Goal: Task Accomplishment & Management: Complete application form

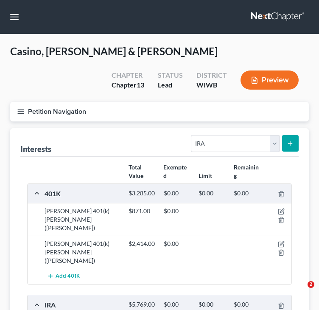
select select "ira"
click at [13, 19] on button "button" at bounding box center [14, 16] width 15 height 15
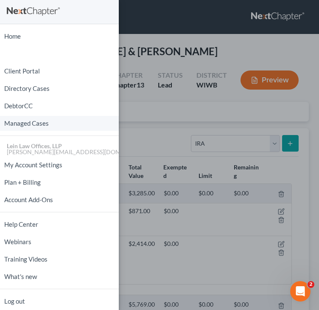
click at [35, 120] on link "Managed Cases" at bounding box center [59, 123] width 119 height 15
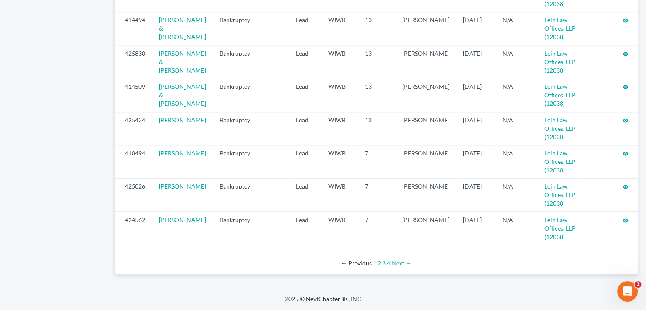
scroll to position [928, 0]
click at [319, 261] on div "← Previous 1 2 3 4 Next →" at bounding box center [376, 263] width 489 height 8
click at [319, 263] on link "4" at bounding box center [388, 263] width 3 height 7
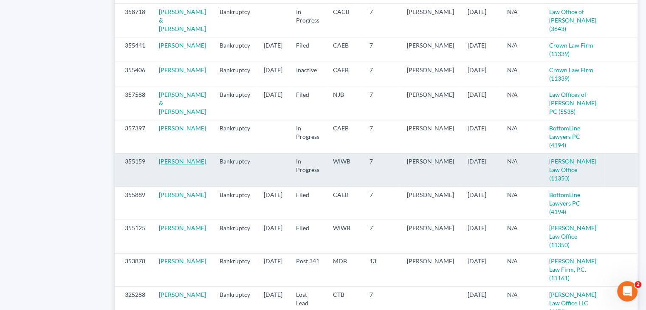
scroll to position [680, 0]
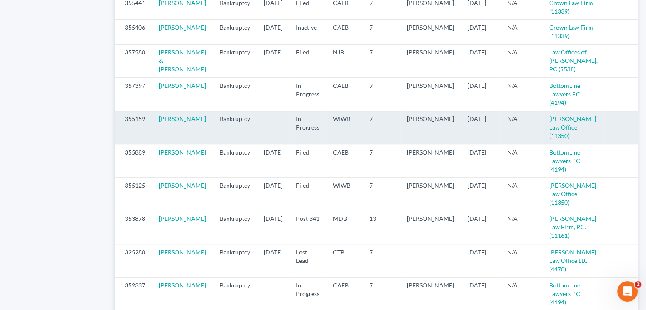
click at [645, 122] on icon "visibility" at bounding box center [648, 119] width 6 height 6
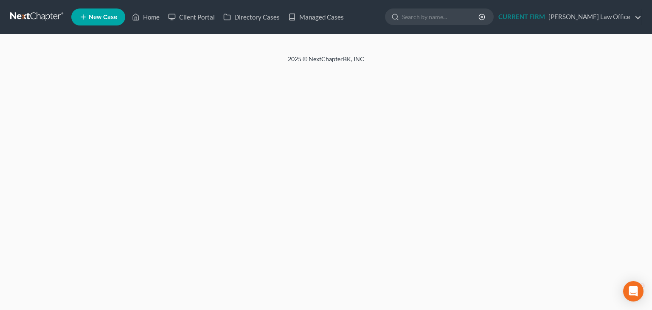
select select "9"
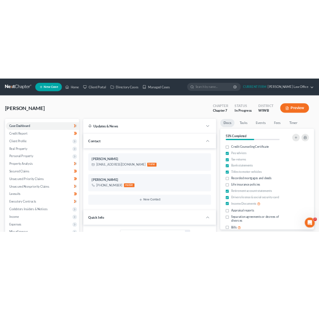
scroll to position [119, 0]
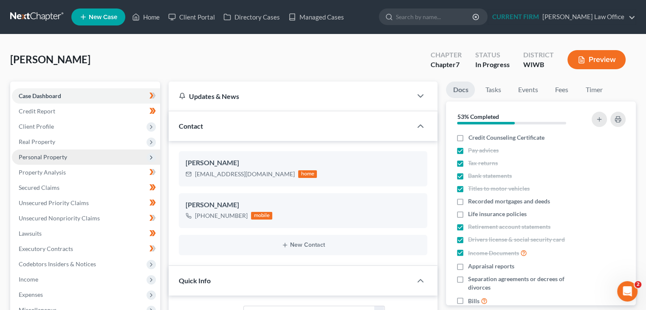
click at [65, 157] on span "Personal Property" at bounding box center [43, 156] width 48 height 7
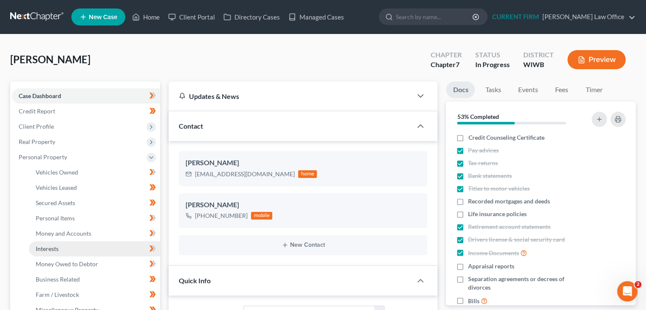
click at [60, 246] on link "Interests" at bounding box center [94, 248] width 131 height 15
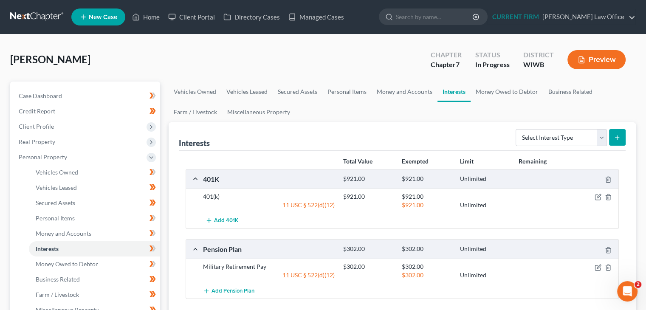
drag, startPoint x: 264, startPoint y: 55, endPoint x: 318, endPoint y: 26, distance: 61.2
click at [264, 55] on div "Simmons, Susanne Upgraded Chapter Chapter 7 Status In Progress District WIWB Pr…" at bounding box center [323, 63] width 626 height 37
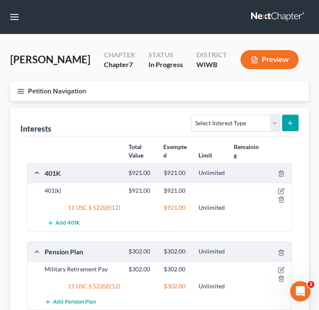
click at [78, 137] on div "Total Value Exempted Limit Remaining 401K $921.00 $921.00 Unlimited 401(k) $921…" at bounding box center [159, 233] width 279 height 195
click at [18, 90] on icon "button" at bounding box center [21, 91] width 8 height 8
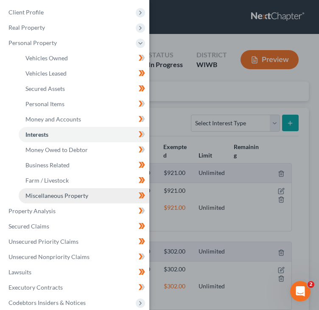
scroll to position [85, 0]
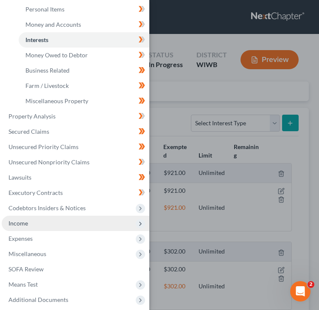
click at [36, 219] on span "Income" at bounding box center [76, 223] width 148 height 15
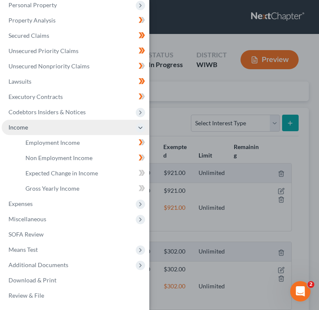
scroll to position [71, 0]
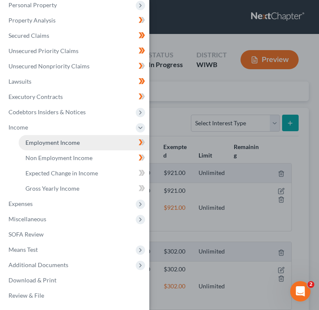
click at [59, 144] on span "Employment Income" at bounding box center [52, 142] width 54 height 7
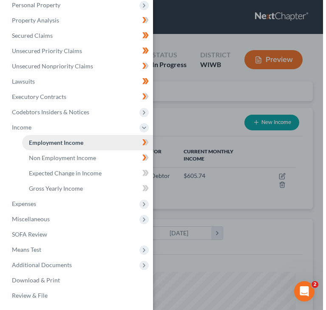
scroll to position [133, 282]
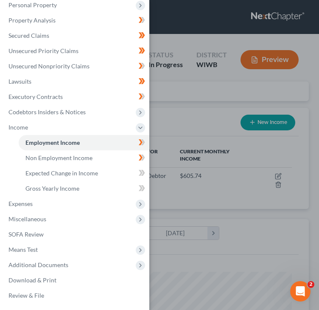
click at [192, 114] on div "Case Dashboard Payments Invoices Payments Payments Credit Report Client Profile" at bounding box center [159, 155] width 319 height 310
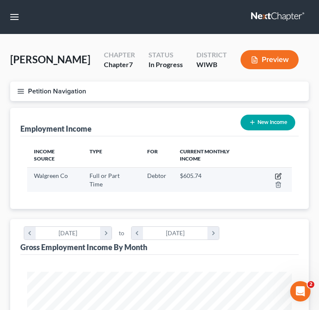
click at [277, 173] on icon "button" at bounding box center [279, 175] width 4 height 4
select select "0"
select select "14"
select select "2"
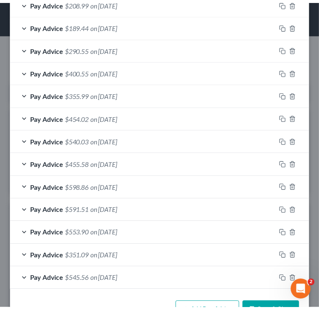
scroll to position [488, 0]
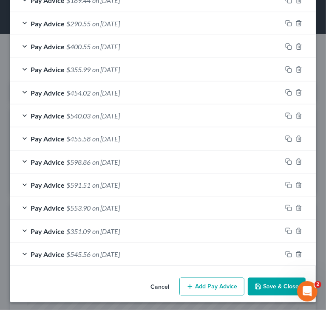
click at [155, 284] on button "Cancel" at bounding box center [160, 287] width 32 height 17
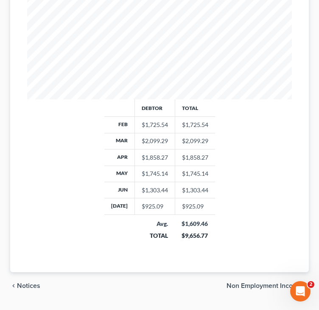
scroll to position [309, 0]
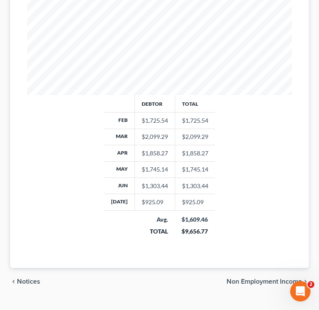
click at [254, 278] on span "Non Employment Income" at bounding box center [265, 281] width 76 height 7
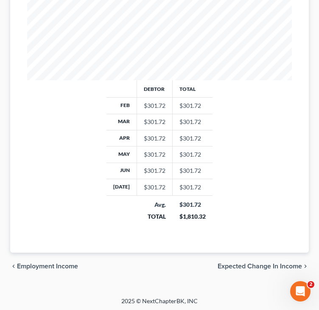
scroll to position [309, 0]
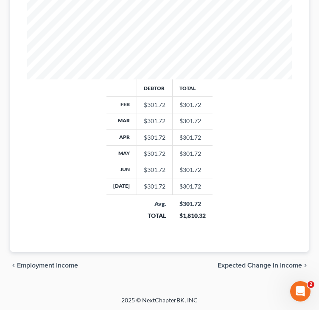
click at [261, 263] on span "Expected Change in Income" at bounding box center [260, 265] width 85 height 7
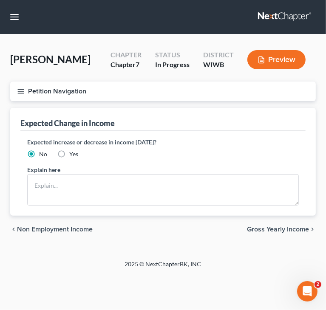
click at [270, 228] on span "Gross Yearly Income" at bounding box center [278, 229] width 62 height 7
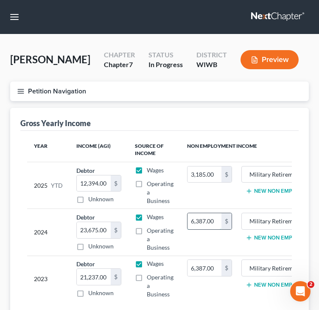
type input "0"
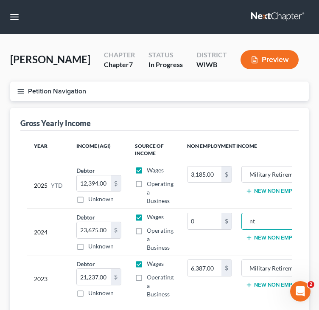
type input "t"
click at [257, 145] on th "Non Employment Income" at bounding box center [264, 150] width 167 height 25
click at [266, 135] on div "Year Income (AGI) Source of Income Non Employment Income 2025 YTD Debtor 12,394…" at bounding box center [159, 225] width 279 height 189
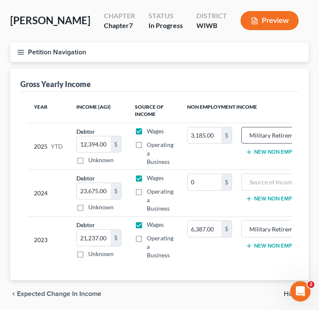
scroll to position [75, 0]
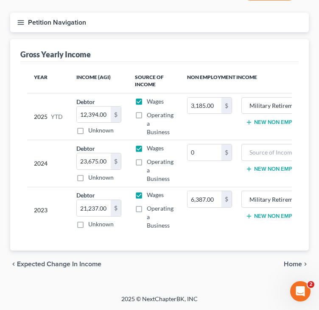
click at [37, 191] on div "2023" at bounding box center [48, 210] width 29 height 39
click at [37, 187] on td "2023" at bounding box center [48, 210] width 42 height 47
click at [206, 221] on td "6,387.00 $" at bounding box center [210, 210] width 59 height 47
click at [292, 262] on span "Home" at bounding box center [293, 264] width 18 height 7
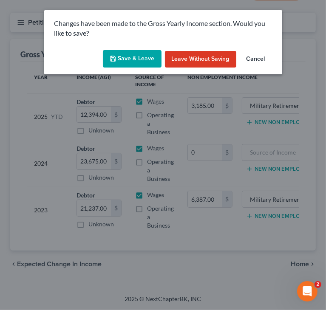
click at [141, 59] on button "Save & Leave" at bounding box center [132, 59] width 59 height 18
type input "0.00"
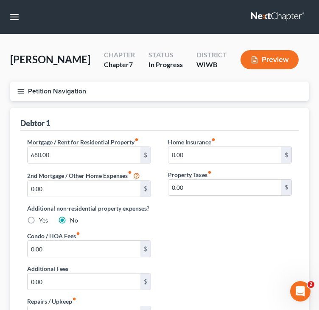
click at [18, 210] on div "Debtor 1 Mortgage / Rent for Residential Property fiber_manual_record 680.00 $ …" at bounding box center [159, 249] width 299 height 282
click at [23, 87] on icon "button" at bounding box center [21, 91] width 8 height 8
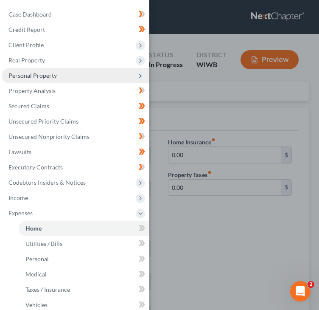
click at [37, 79] on span "Personal Property" at bounding box center [32, 75] width 48 height 7
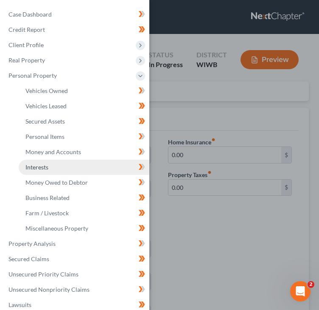
click at [41, 165] on span "Interests" at bounding box center [36, 167] width 23 height 7
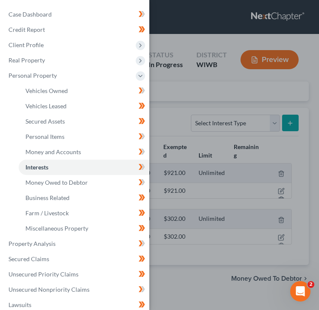
click at [182, 112] on div "Case Dashboard Payments Invoices Payments Payments Credit Report Client Profile" at bounding box center [159, 155] width 319 height 310
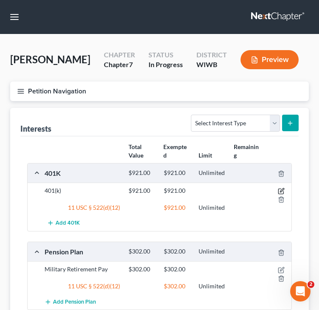
click at [282, 189] on icon "button" at bounding box center [282, 191] width 4 height 4
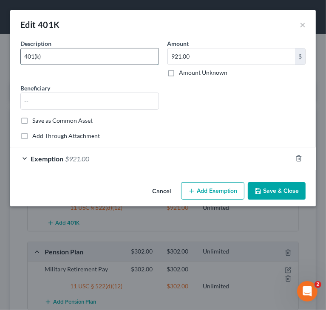
click at [117, 62] on input "401(k)" at bounding box center [90, 56] width 138 height 16
type input "401(k) - Walgreens Retirement Savings"
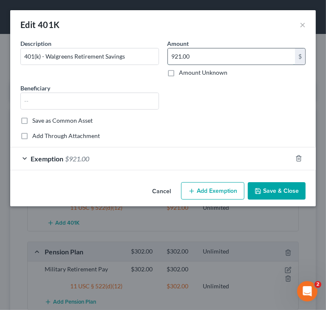
click at [214, 58] on input "921.00" at bounding box center [231, 56] width 127 height 16
type input "985"
click at [31, 157] on span "Exemption" at bounding box center [47, 159] width 33 height 8
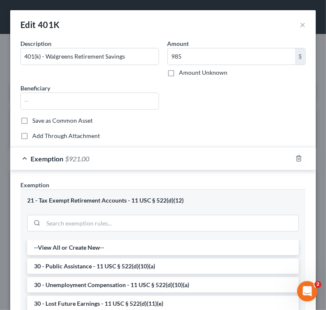
click at [149, 128] on div "Common Asset Select Description * 401(k) - Walgreens Retirement Savings Amount …" at bounding box center [162, 89] width 285 height 101
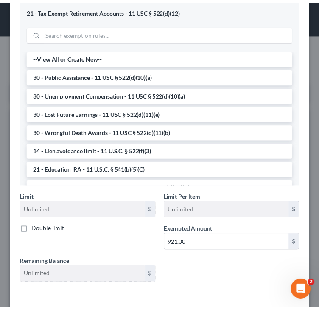
scroll to position [223, 0]
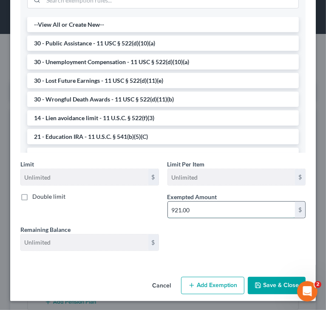
click at [227, 210] on input "921.00" at bounding box center [231, 210] width 127 height 16
paste input "85"
type input "985"
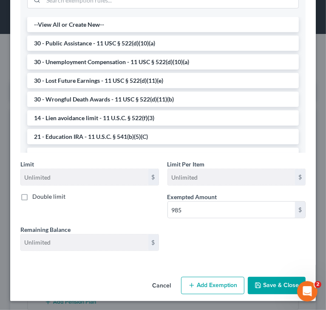
click at [262, 288] on button "Save & Close" at bounding box center [277, 286] width 58 height 18
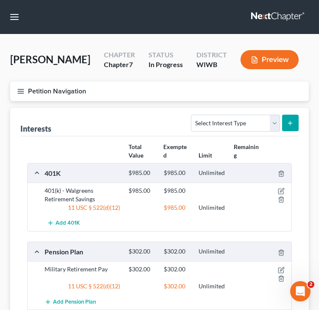
click at [107, 113] on div "Interests Select Interest Type 401K Annuity Bond Education IRA Government Bond …" at bounding box center [159, 122] width 279 height 28
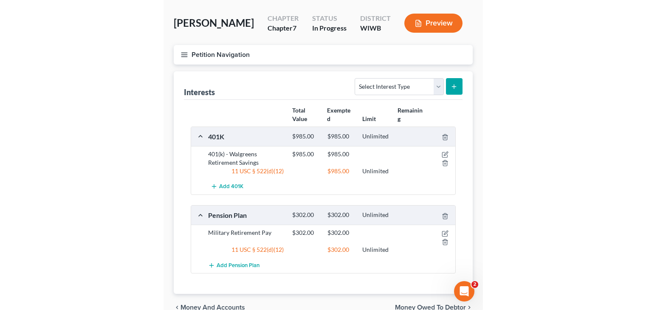
scroll to position [79, 0]
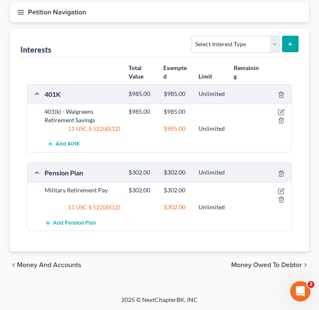
click at [318, 17] on div "Simmons, Susanne Upgraded Chapter Chapter 7 Status In Progress District WIWB Pr…" at bounding box center [159, 125] width 319 height 340
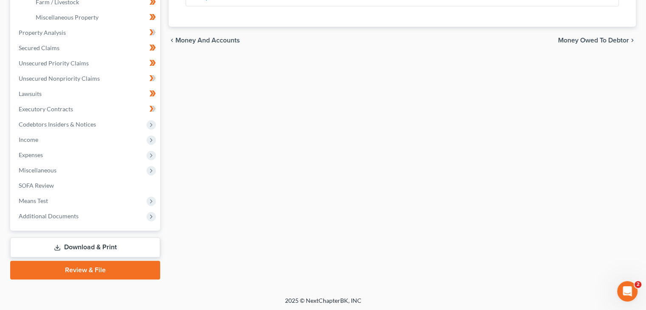
scroll to position [294, 0]
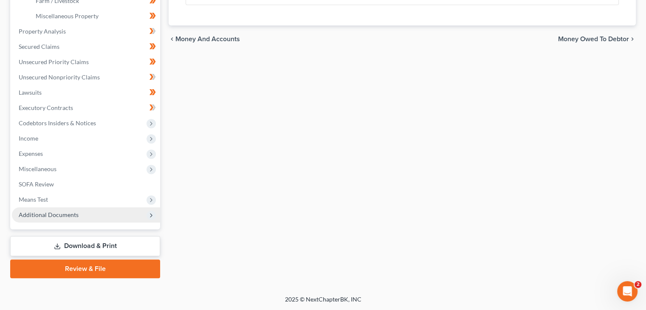
click at [37, 214] on span "Additional Documents" at bounding box center [49, 214] width 60 height 7
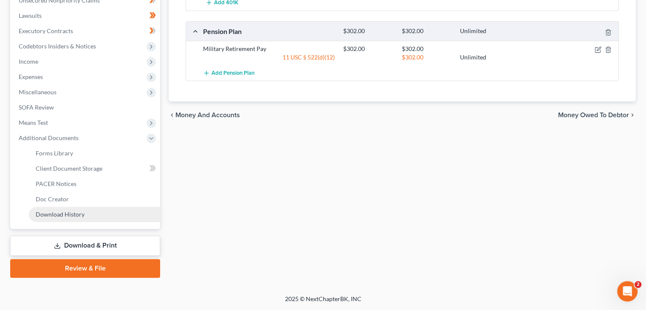
scroll to position [217, 0]
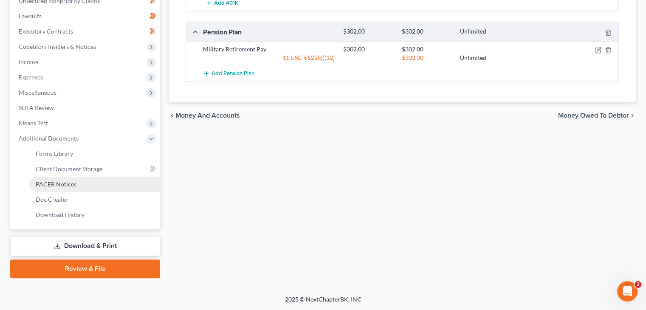
click at [83, 178] on link "PACER Notices" at bounding box center [94, 184] width 131 height 15
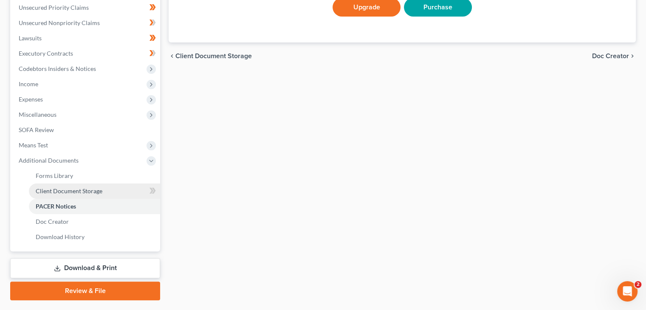
scroll to position [217, 0]
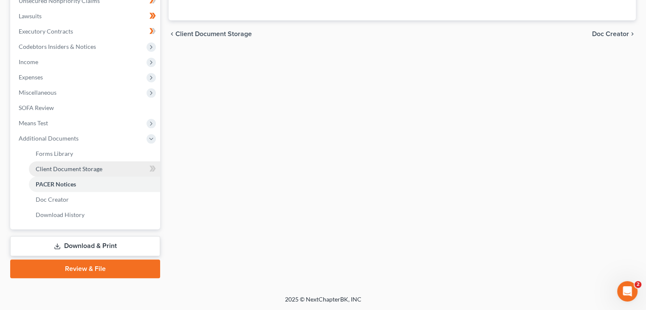
click at [82, 169] on span "Client Document Storage" at bounding box center [69, 168] width 67 height 7
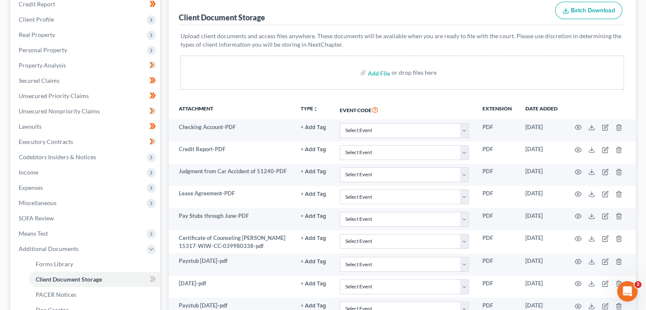
scroll to position [65, 0]
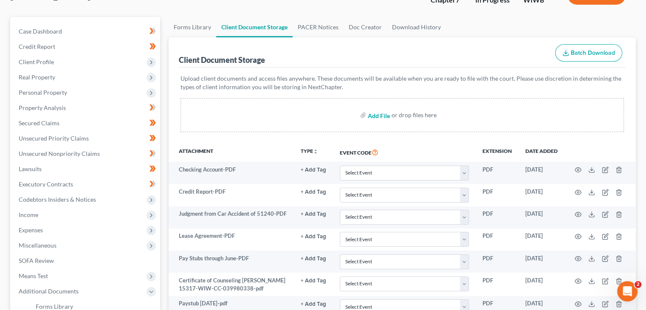
click at [384, 116] on input "file" at bounding box center [378, 114] width 20 height 15
type input "C:\fakepath\PayRecord.pdf"
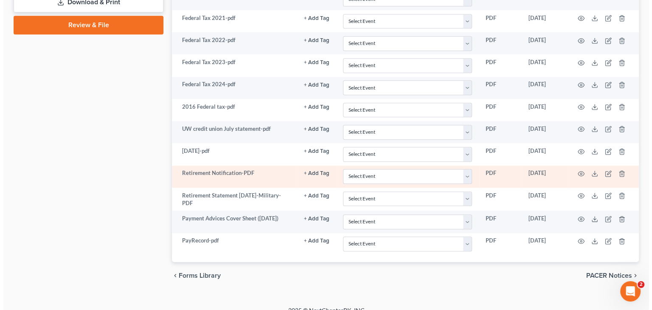
scroll to position [469, 0]
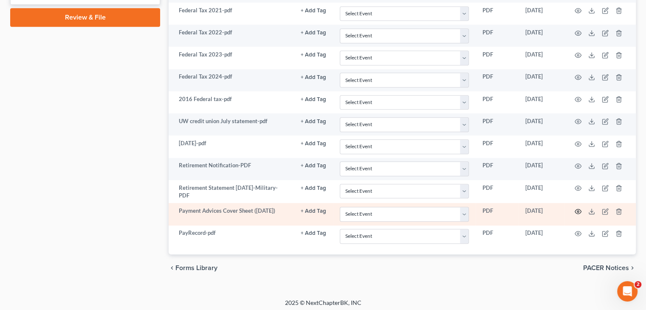
click at [578, 208] on icon "button" at bounding box center [578, 211] width 7 height 7
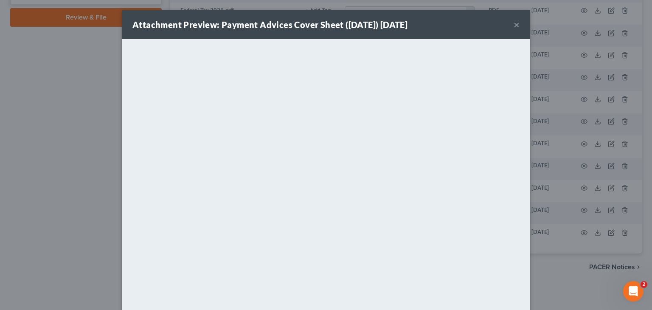
click at [514, 24] on button "×" at bounding box center [517, 25] width 6 height 10
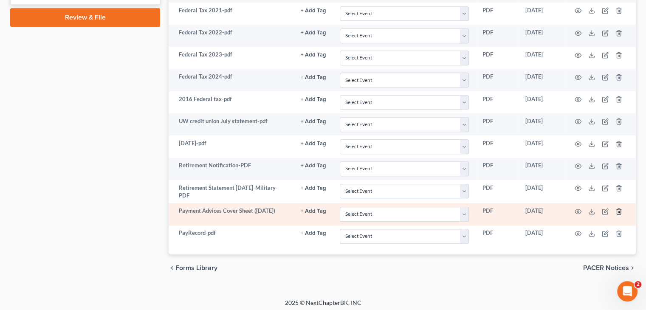
click at [619, 208] on icon "button" at bounding box center [618, 211] width 7 height 7
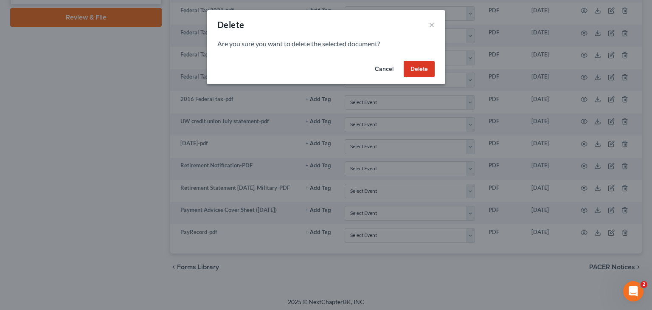
click at [415, 70] on button "Delete" at bounding box center [419, 69] width 31 height 17
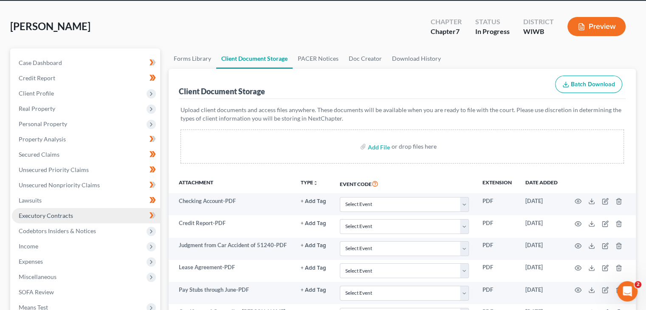
scroll to position [42, 0]
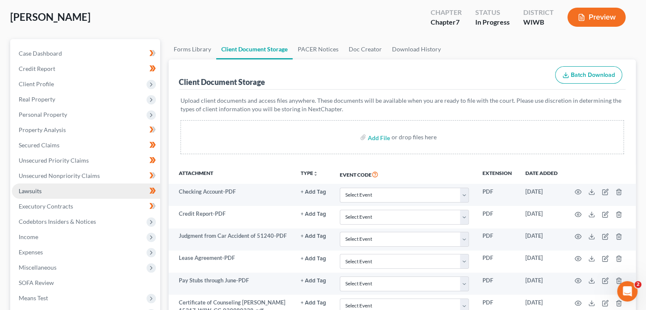
click at [70, 186] on link "Lawsuits" at bounding box center [86, 190] width 148 height 15
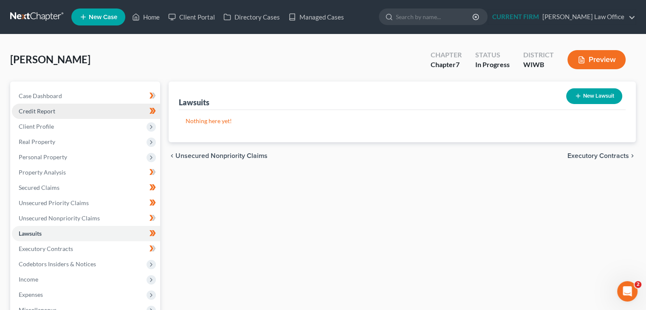
click at [54, 109] on span "Credit Report" at bounding box center [37, 110] width 37 height 7
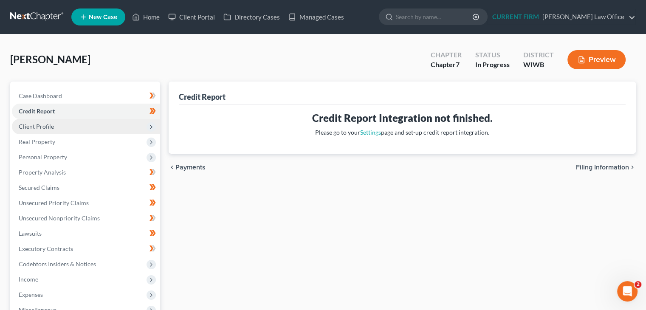
click at [52, 124] on span "Client Profile" at bounding box center [36, 126] width 35 height 7
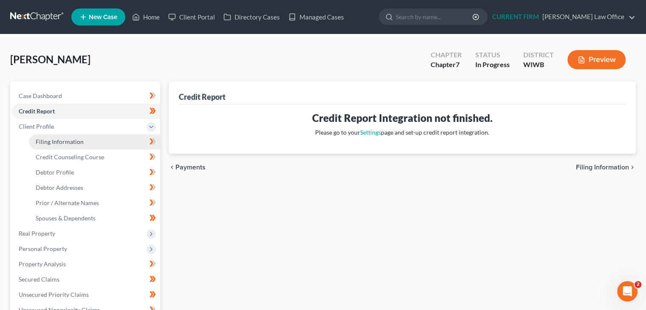
click at [49, 138] on span "Filing Information" at bounding box center [60, 141] width 48 height 7
select select "1"
select select "0"
select select "91"
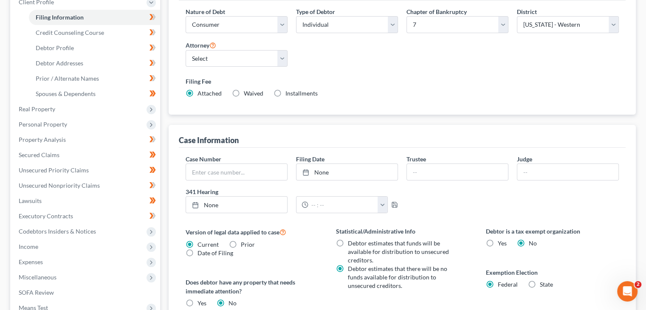
scroll to position [127, 0]
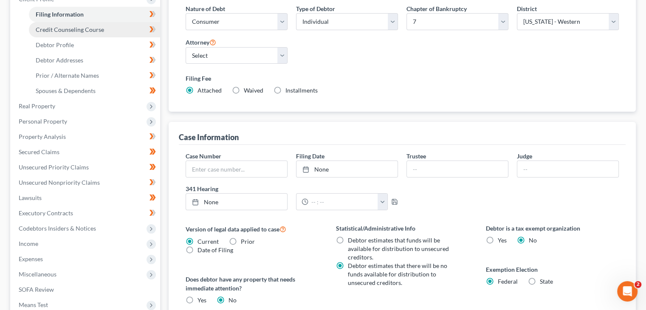
click at [79, 31] on span "Credit Counseling Course" at bounding box center [70, 29] width 68 height 7
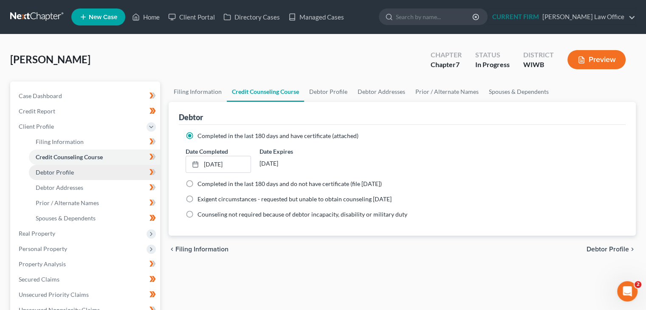
click at [62, 175] on span "Debtor Profile" at bounding box center [55, 172] width 38 height 7
select select "0"
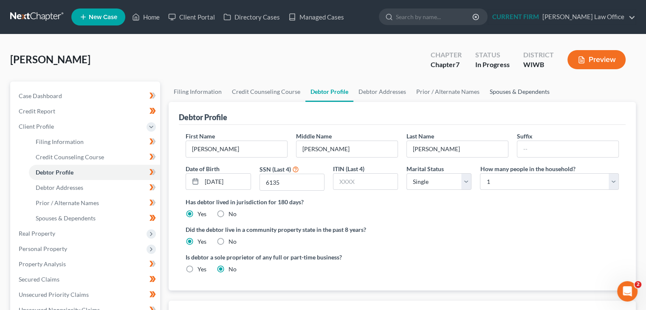
click at [505, 91] on link "Spouses & Dependents" at bounding box center [520, 92] width 70 height 20
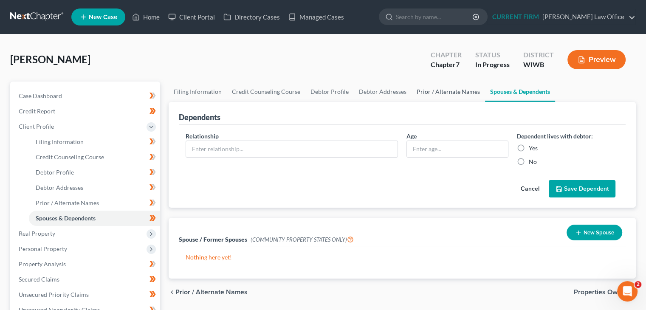
click at [435, 90] on link "Prior / Alternate Names" at bounding box center [448, 92] width 73 height 20
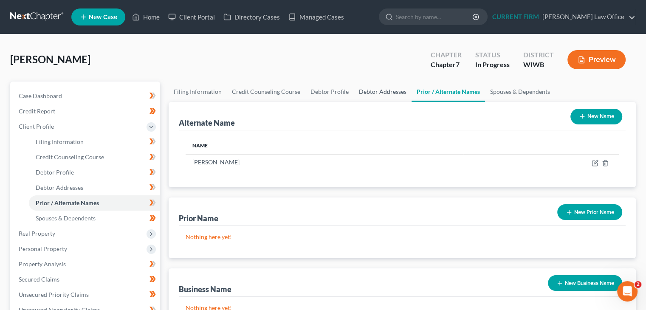
click at [387, 88] on link "Debtor Addresses" at bounding box center [383, 92] width 58 height 20
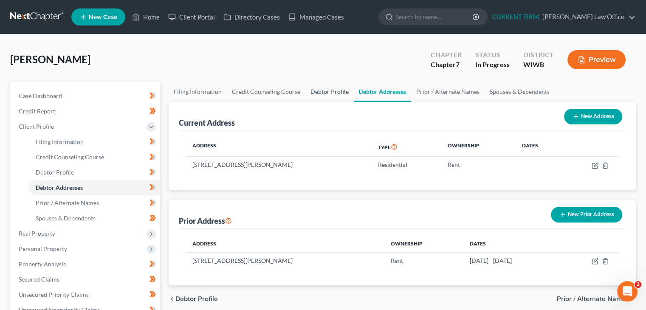
click at [336, 90] on link "Debtor Profile" at bounding box center [329, 92] width 48 height 20
select select "0"
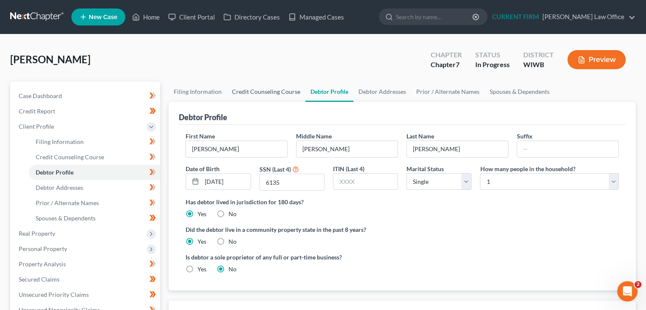
click at [278, 95] on link "Credit Counseling Course" at bounding box center [266, 92] width 79 height 20
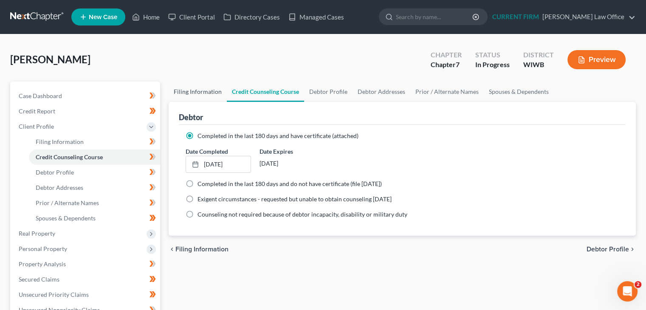
click at [203, 99] on link "Filing Information" at bounding box center [198, 92] width 58 height 20
select select "1"
select select "0"
select select "91"
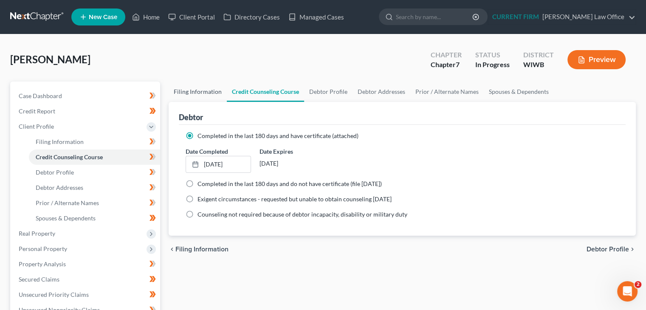
select select "0"
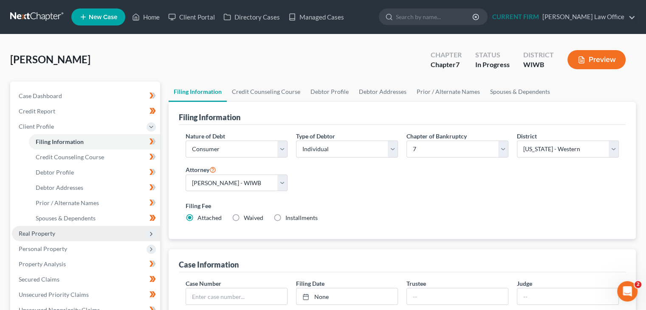
click at [28, 235] on span "Real Property" at bounding box center [37, 233] width 37 height 7
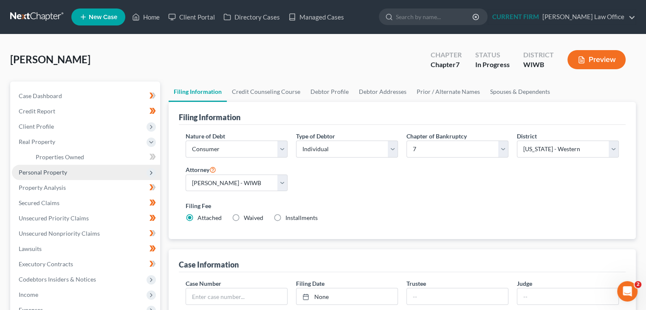
click at [44, 174] on span "Personal Property" at bounding box center [43, 172] width 48 height 7
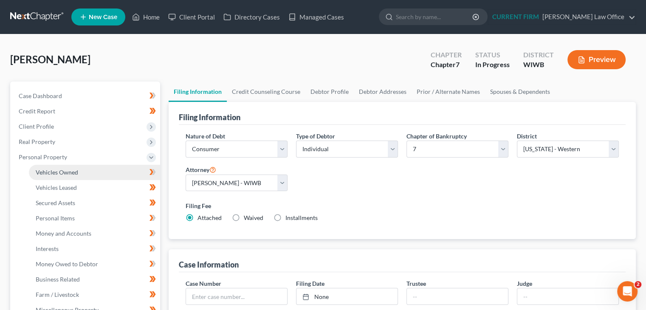
click at [51, 170] on span "Vehicles Owned" at bounding box center [57, 172] width 42 height 7
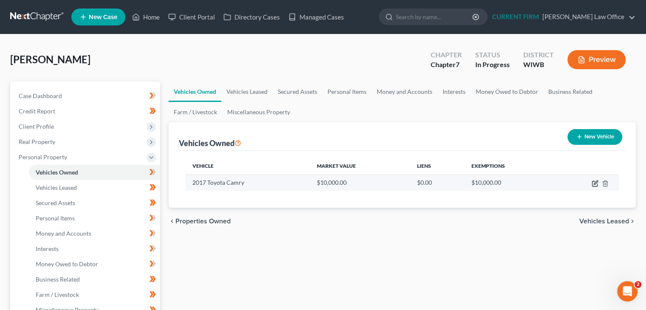
click at [594, 182] on icon "button" at bounding box center [595, 183] width 7 height 7
select select "0"
select select "9"
select select "2"
select select "0"
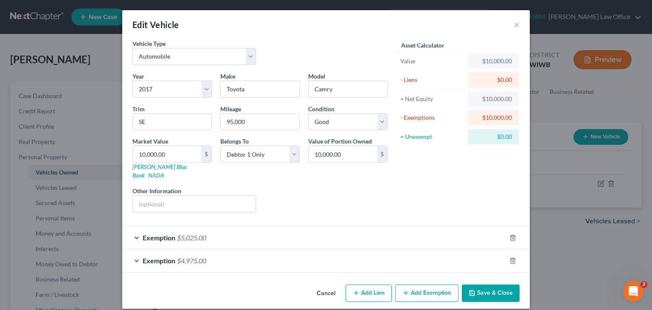
click at [485, 285] on button "Save & Close" at bounding box center [491, 294] width 58 height 18
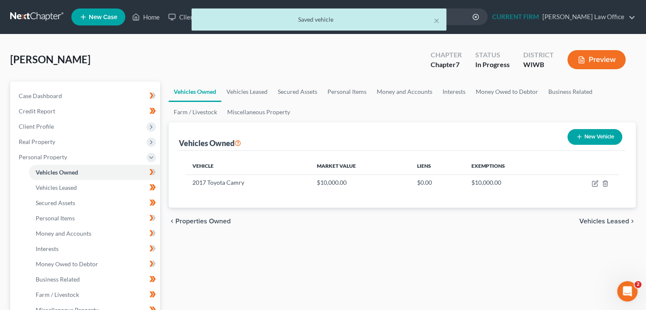
click at [593, 223] on span "Vehicles Leased" at bounding box center [604, 221] width 50 height 7
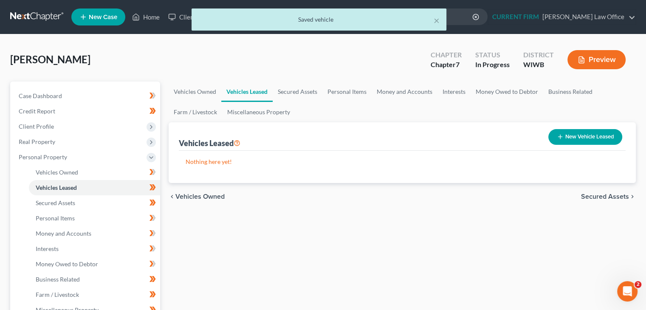
click at [593, 196] on span "Secured Assets" at bounding box center [605, 196] width 48 height 7
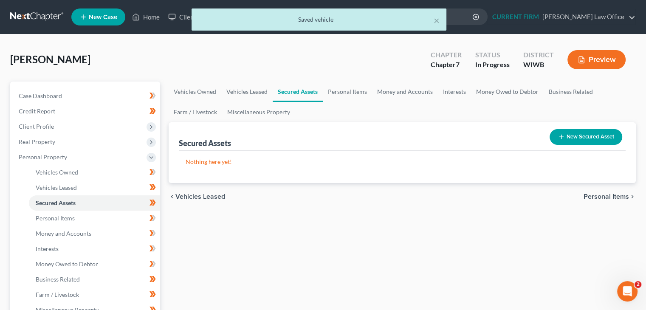
click at [593, 196] on span "Personal Items" at bounding box center [606, 196] width 45 height 7
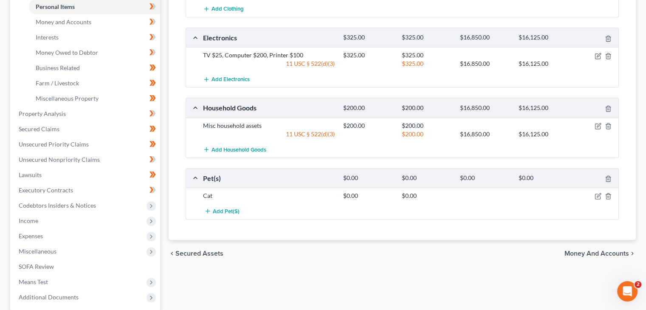
scroll to position [212, 0]
click at [620, 251] on span "Money and Accounts" at bounding box center [596, 252] width 65 height 7
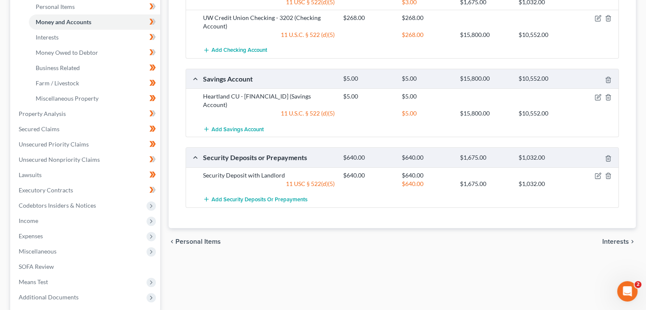
scroll to position [212, 0]
click at [613, 237] on span "Interests" at bounding box center [615, 240] width 27 height 7
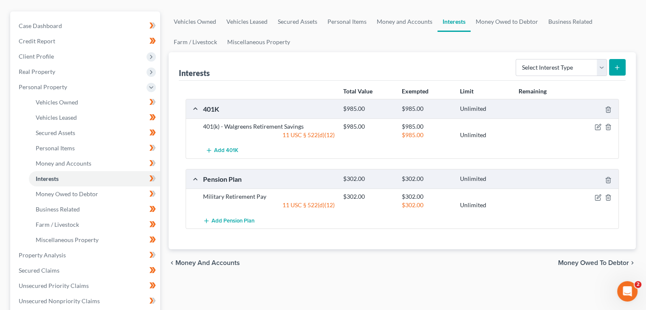
scroll to position [85, 0]
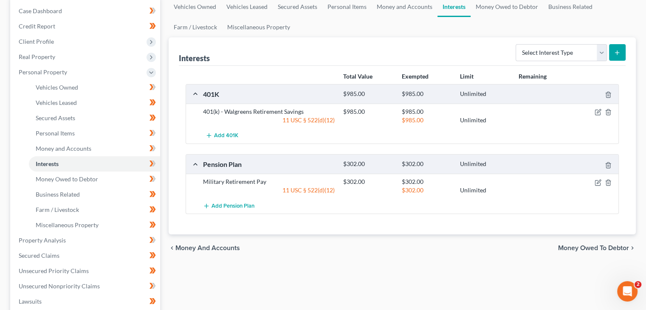
click at [601, 247] on span "Money Owed to Debtor" at bounding box center [593, 248] width 71 height 7
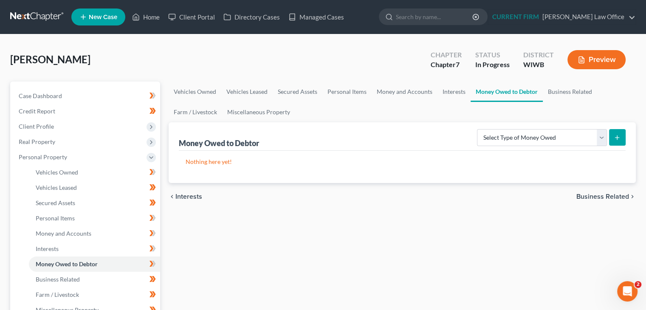
click at [618, 198] on span "Business Related" at bounding box center [602, 196] width 53 height 7
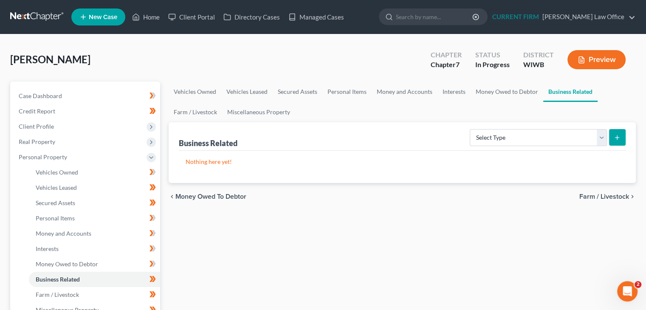
click at [618, 197] on span "Farm / Livestock" at bounding box center [604, 196] width 50 height 7
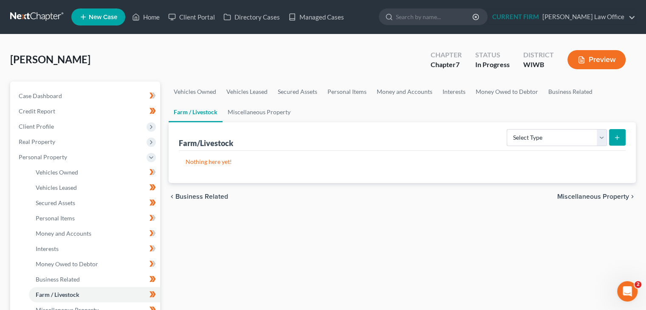
click at [618, 197] on span "Miscellaneous Property" at bounding box center [593, 196] width 72 height 7
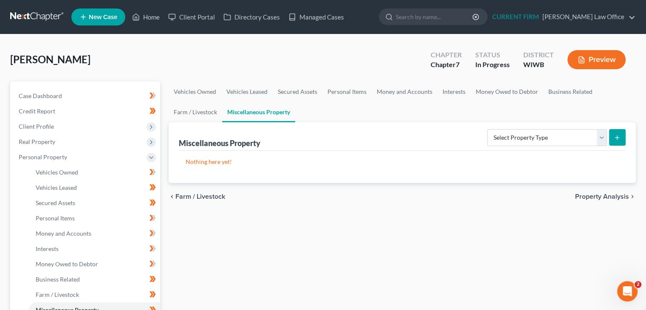
click at [618, 197] on span "Property Analysis" at bounding box center [602, 196] width 54 height 7
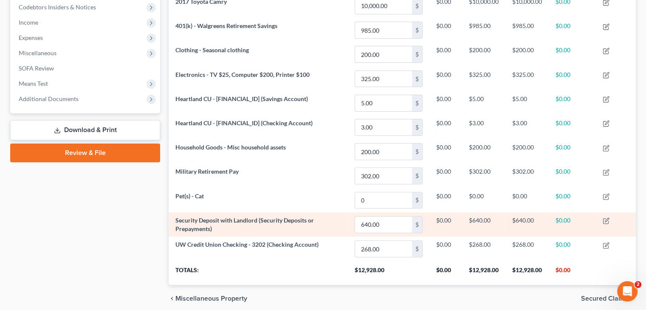
scroll to position [289, 0]
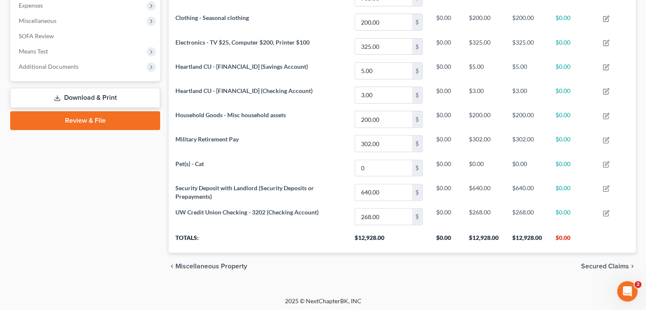
click at [599, 263] on span "Secured Claims" at bounding box center [605, 266] width 48 height 7
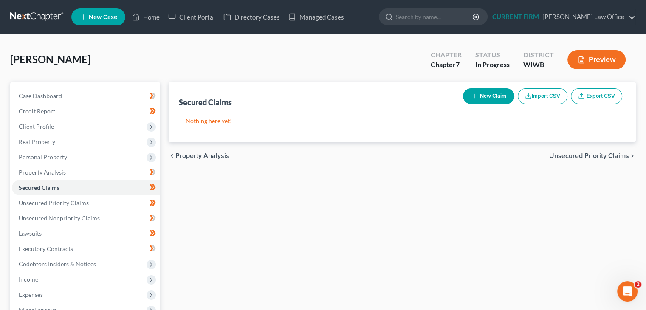
click at [574, 154] on span "Unsecured Priority Claims" at bounding box center [589, 155] width 80 height 7
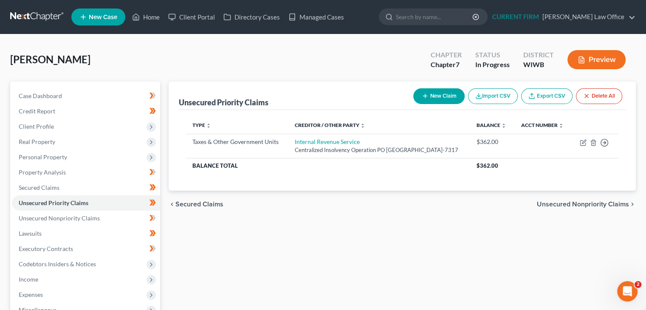
click at [584, 208] on span "Unsecured Nonpriority Claims" at bounding box center [583, 204] width 92 height 7
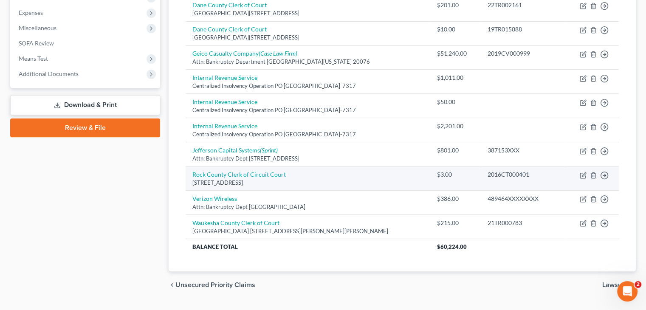
scroll to position [301, 0]
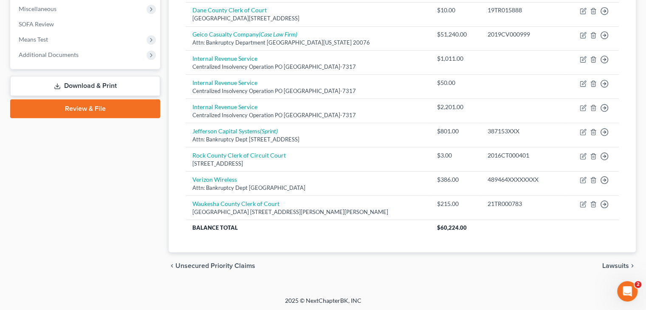
click at [610, 262] on span "Lawsuits" at bounding box center [615, 265] width 27 height 7
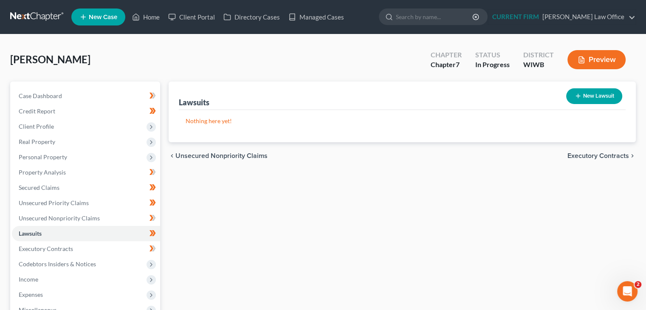
click at [591, 154] on span "Executory Contracts" at bounding box center [598, 155] width 62 height 7
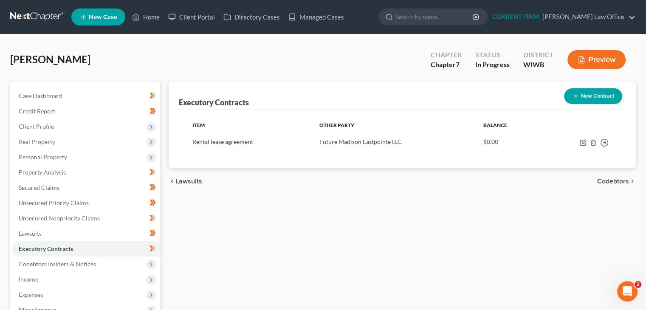
click at [606, 180] on span "Codebtors" at bounding box center [613, 181] width 32 height 7
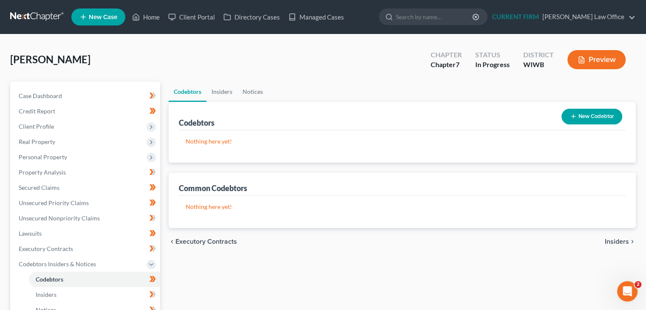
click at [617, 240] on span "Insiders" at bounding box center [617, 241] width 24 height 7
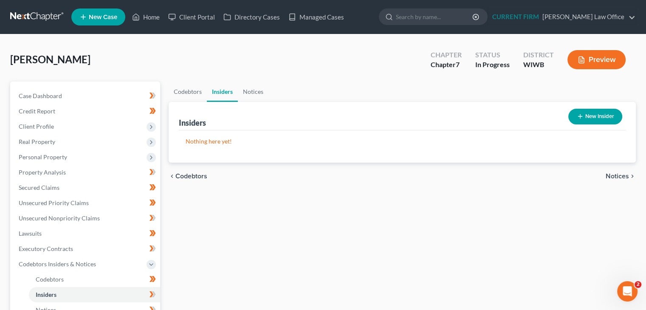
click at [618, 177] on span "Notices" at bounding box center [617, 176] width 23 height 7
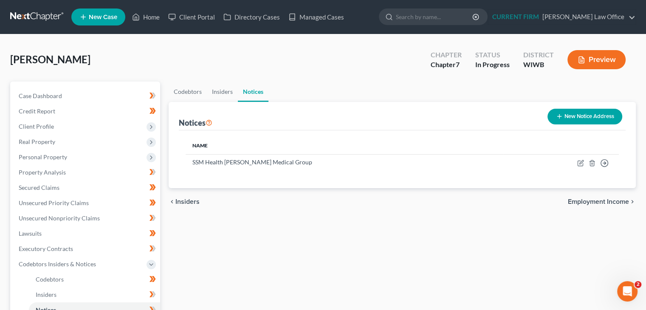
click at [600, 202] on span "Employment Income" at bounding box center [598, 201] width 61 height 7
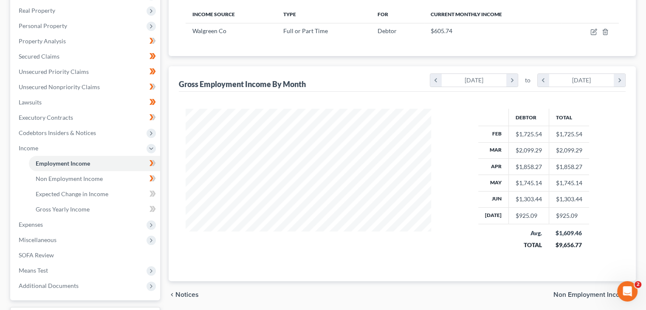
scroll to position [170, 0]
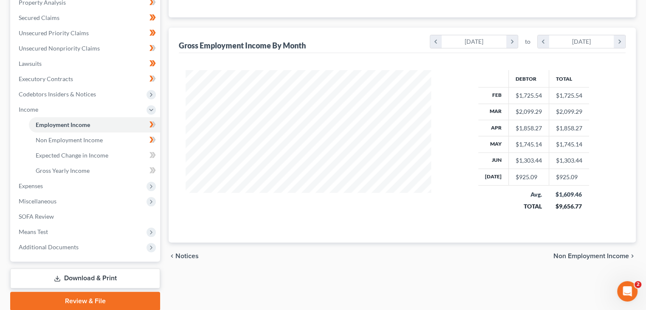
click at [589, 253] on span "Non Employment Income" at bounding box center [591, 256] width 76 height 7
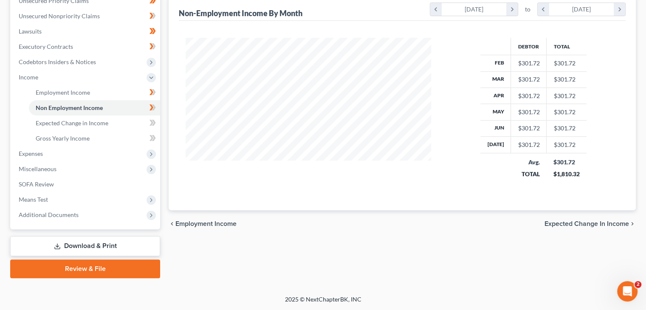
click at [587, 221] on span "Expected Change in Income" at bounding box center [587, 223] width 85 height 7
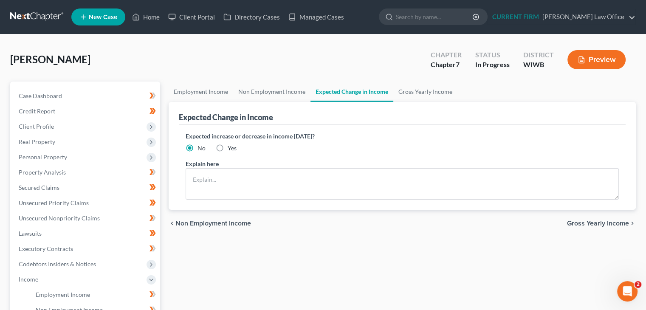
click at [594, 220] on span "Gross Yearly Income" at bounding box center [598, 223] width 62 height 7
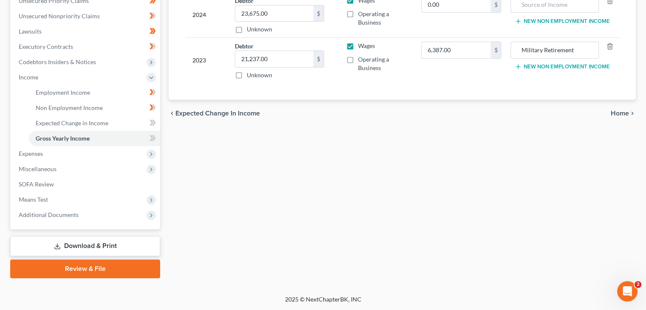
click at [618, 113] on span "Home" at bounding box center [620, 113] width 18 height 7
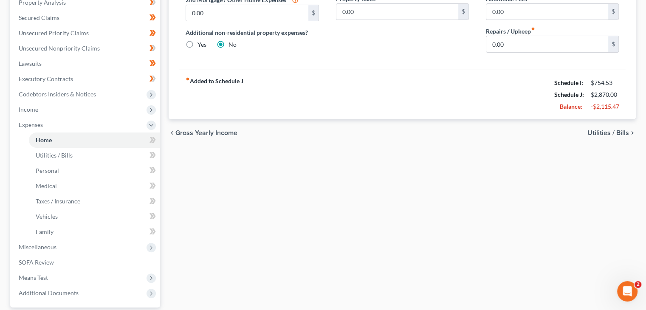
click at [610, 136] on span "Utilities / Bills" at bounding box center [608, 133] width 42 height 7
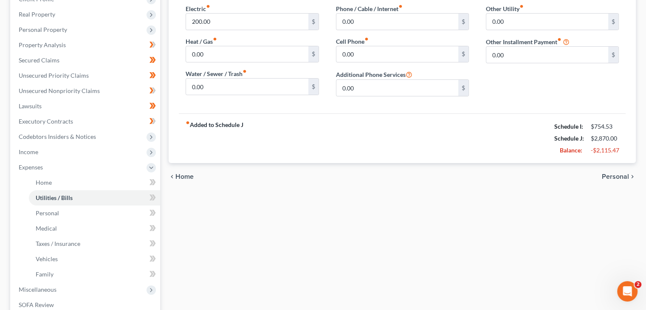
click at [611, 176] on span "Personal" at bounding box center [615, 176] width 27 height 7
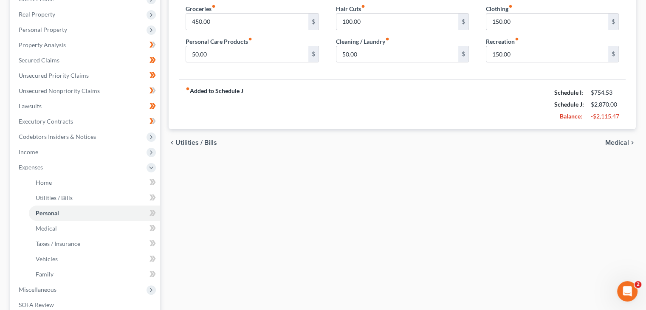
click at [618, 142] on span "Medical" at bounding box center [617, 142] width 24 height 7
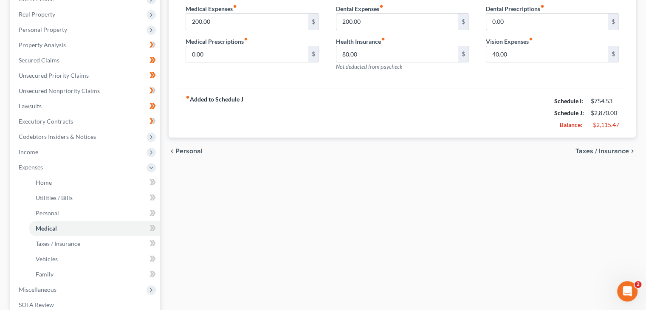
click at [603, 149] on span "Taxes / Insurance" at bounding box center [603, 151] width 54 height 7
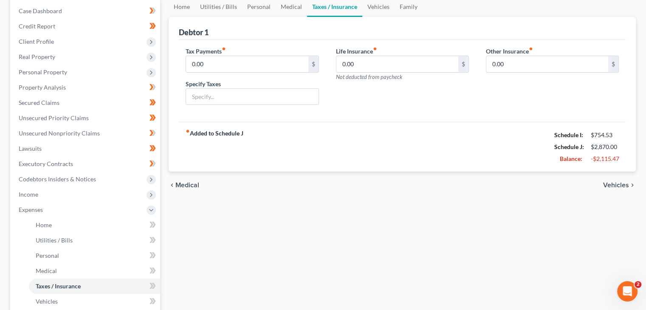
click at [618, 183] on span "Vehicles" at bounding box center [616, 185] width 26 height 7
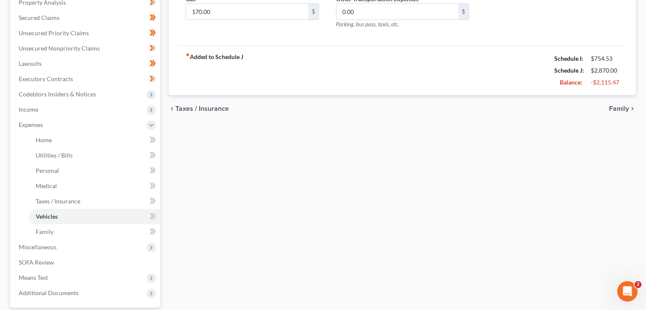
click at [616, 109] on span "Family" at bounding box center [619, 108] width 20 height 7
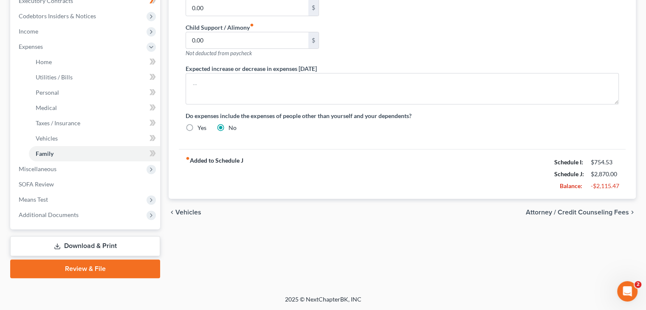
click at [590, 210] on span "Attorney / Credit Counseling Fees" at bounding box center [577, 212] width 103 height 7
select select "0"
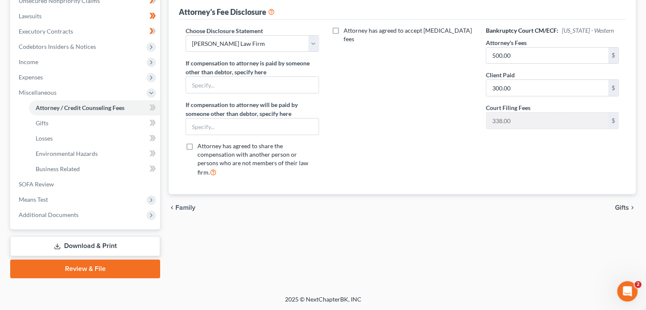
click at [627, 204] on span "Gifts" at bounding box center [622, 207] width 14 height 7
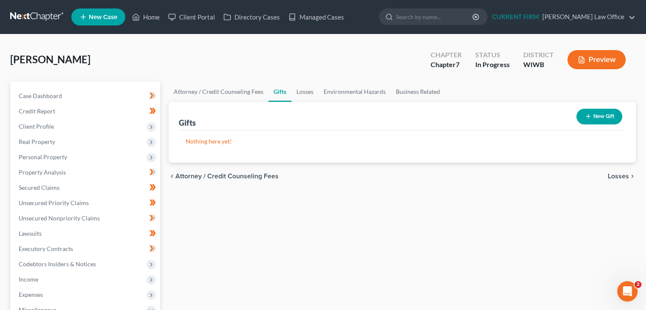
click at [617, 179] on span "Losses" at bounding box center [618, 176] width 21 height 7
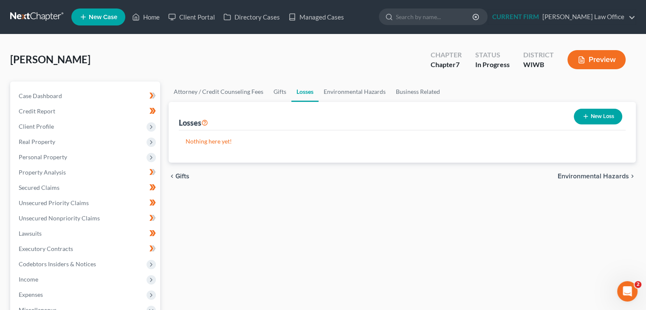
click at [615, 177] on span "Environmental Hazards" at bounding box center [593, 176] width 71 height 7
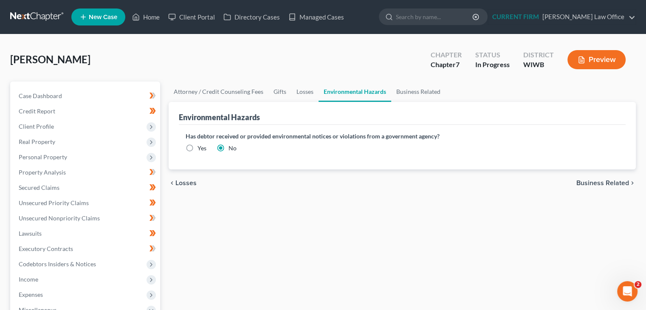
click at [615, 182] on span "Business Related" at bounding box center [602, 183] width 53 height 7
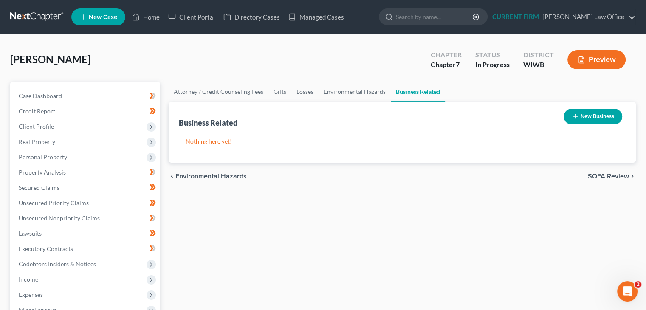
click at [613, 177] on span "SOFA Review" at bounding box center [608, 176] width 41 height 7
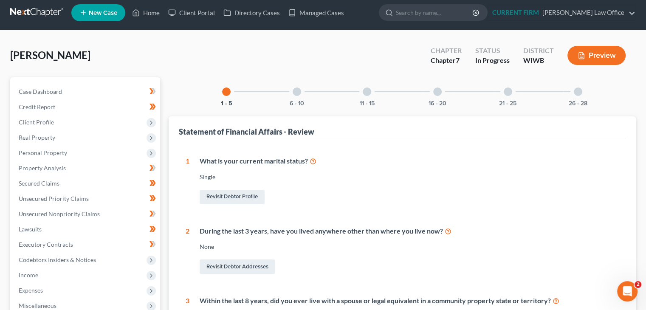
click at [298, 96] on div "6 - 10" at bounding box center [296, 91] width 29 height 29
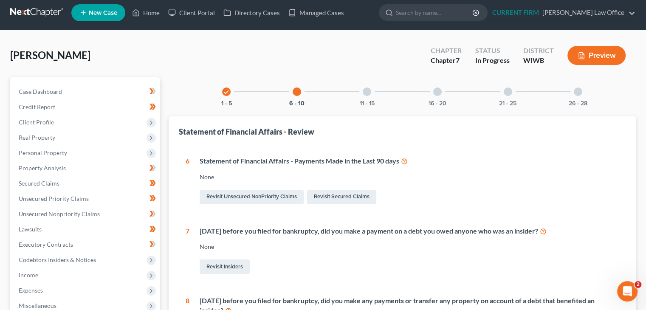
click at [368, 94] on div at bounding box center [367, 91] width 8 height 8
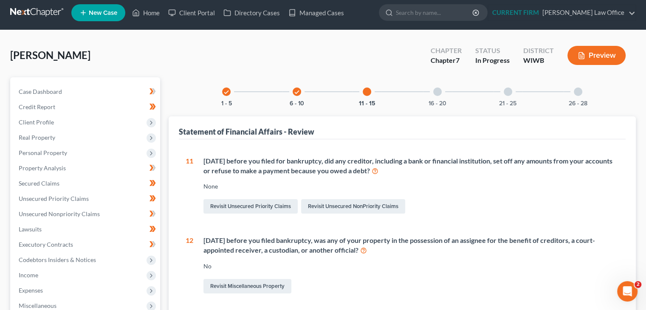
click at [440, 90] on div at bounding box center [437, 91] width 8 height 8
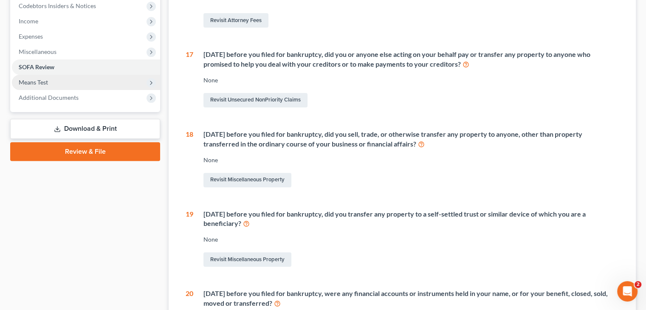
click at [56, 80] on span "Means Test" at bounding box center [86, 82] width 148 height 15
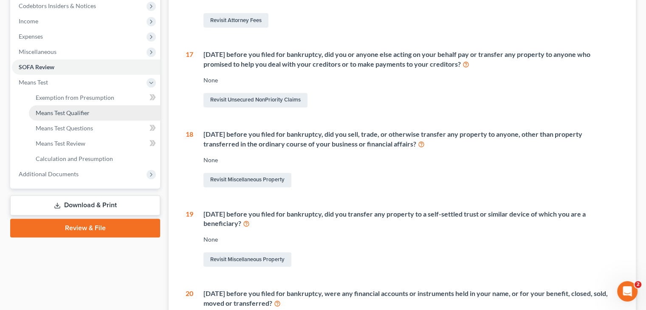
click at [57, 111] on span "Means Test Qualifier" at bounding box center [63, 112] width 54 height 7
